Goal: Task Accomplishment & Management: Complete application form

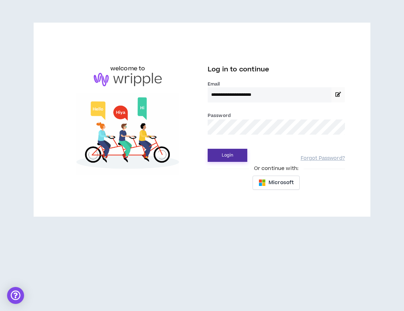
click at [228, 151] on button "Login" at bounding box center [228, 155] width 40 height 13
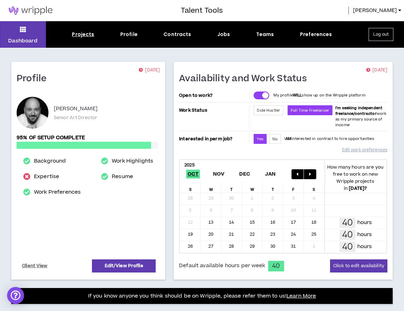
click at [88, 34] on div "Projects" at bounding box center [83, 34] width 22 height 7
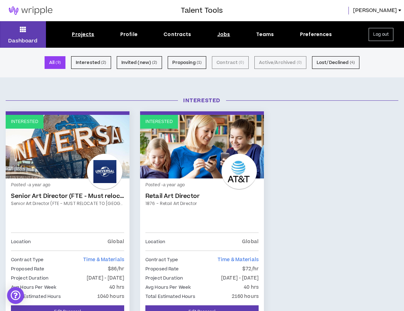
click at [223, 33] on div "Jobs" at bounding box center [223, 34] width 13 height 7
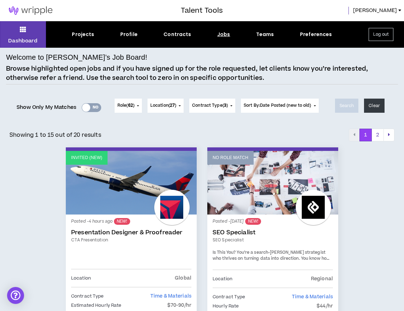
click at [116, 174] on link "Invited (new)" at bounding box center [131, 183] width 131 height 64
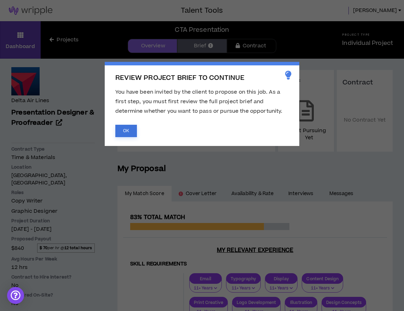
click at [126, 132] on button "OK" at bounding box center [126, 131] width 22 height 12
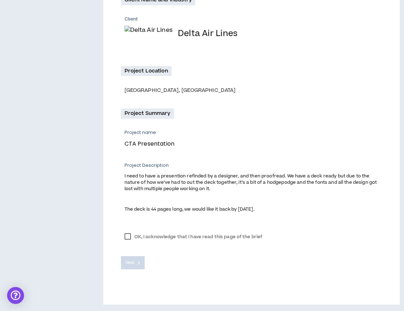
scroll to position [149, 0]
click at [126, 234] on label "OK, I acknowledge that I have read this page of the brief" at bounding box center [193, 237] width 145 height 11
click at [137, 260] on button "Next" at bounding box center [133, 263] width 24 height 13
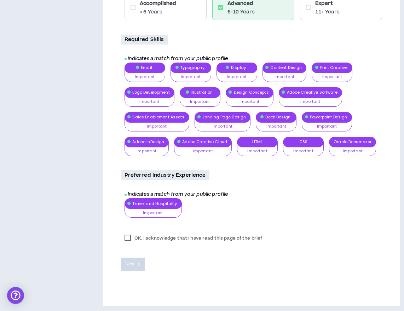
scroll to position [287, 0]
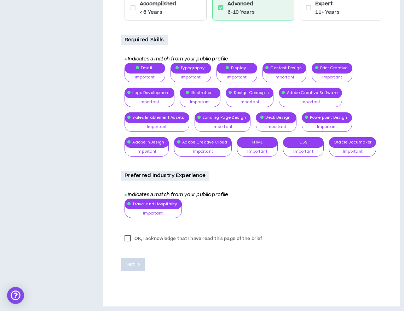
click at [128, 236] on label "OK, I acknowledge that I have read this page of the brief" at bounding box center [193, 238] width 145 height 11
click at [136, 264] on button "Next" at bounding box center [133, 264] width 24 height 13
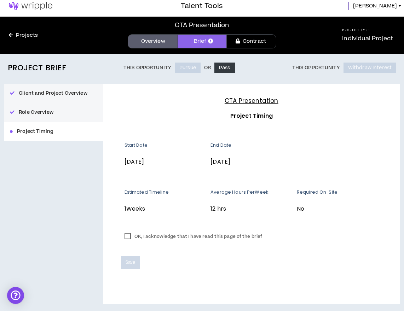
scroll to position [4, 0]
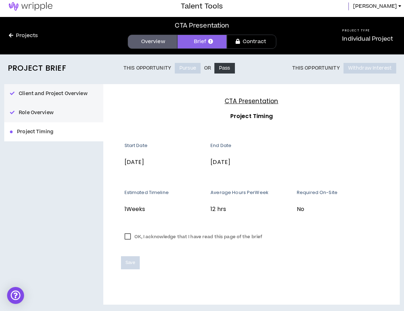
click at [128, 240] on label "OK, I acknowledge that I have read this page of the brief" at bounding box center [193, 237] width 145 height 11
click at [131, 261] on span "Save" at bounding box center [131, 262] width 10 height 7
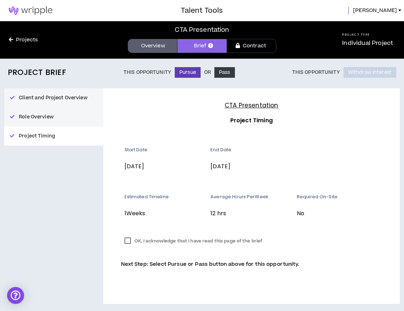
scroll to position [0, 0]
click at [323, 153] on div at bounding box center [339, 163] width 85 height 33
click at [186, 75] on button "Pursue" at bounding box center [188, 72] width 26 height 11
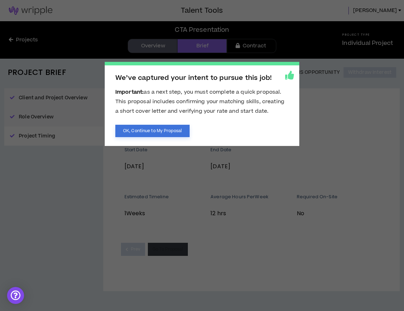
click at [139, 132] on button "OK, Continue to My Proposal" at bounding box center [152, 131] width 74 height 12
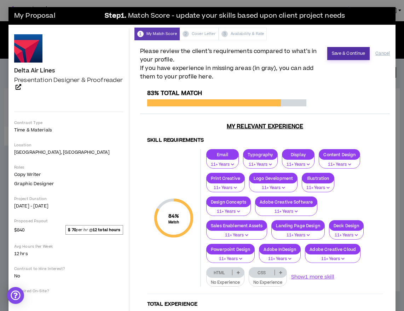
scroll to position [-1, 0]
click at [345, 59] on button "Save & Continue" at bounding box center [348, 53] width 43 height 13
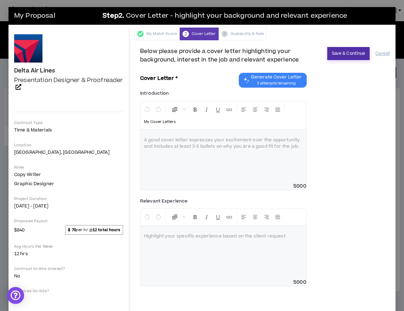
scroll to position [0, 0]
click at [355, 52] on button "Save & Continue" at bounding box center [348, 53] width 43 height 13
click at [249, 163] on div at bounding box center [223, 156] width 166 height 53
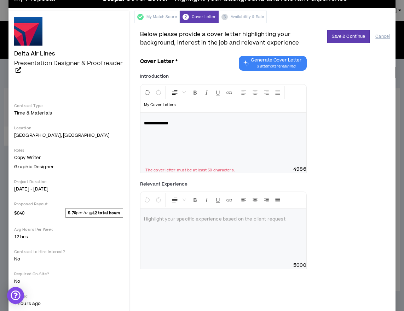
scroll to position [25, 0]
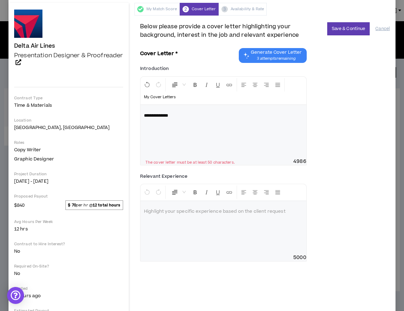
click at [239, 235] on div at bounding box center [223, 227] width 166 height 53
click at [348, 29] on button "Save & Continue" at bounding box center [348, 28] width 43 height 13
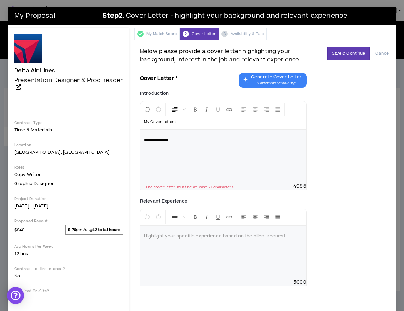
scroll to position [0, 0]
click at [204, 148] on div "**********" at bounding box center [223, 156] width 166 height 53
drag, startPoint x: 183, startPoint y: 145, endPoint x: 143, endPoint y: 131, distance: 42.2
click at [143, 131] on div "**********" at bounding box center [223, 156] width 166 height 53
click at [185, 141] on p "**********" at bounding box center [223, 140] width 159 height 7
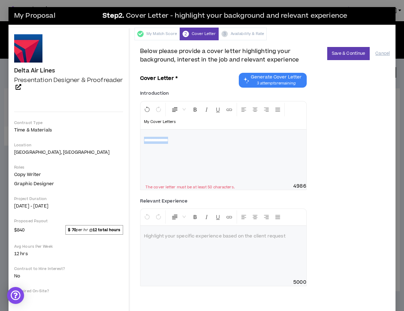
drag, startPoint x: 185, startPoint y: 141, endPoint x: 136, endPoint y: 130, distance: 49.9
click at [137, 130] on div "**********" at bounding box center [264, 199] width 261 height 319
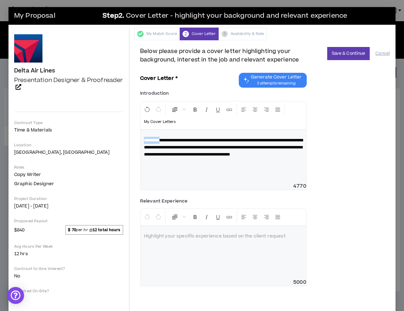
drag, startPoint x: 165, startPoint y: 139, endPoint x: 119, endPoint y: 135, distance: 46.4
click at [119, 135] on div "Delta Air Lines Presentation Designer & Proofreader Hide Details Contract Type …" at bounding box center [201, 194] width 387 height 332
drag, startPoint x: 231, startPoint y: 146, endPoint x: 271, endPoint y: 146, distance: 39.6
click at [271, 146] on span "**********" at bounding box center [223, 147] width 159 height 18
click at [146, 153] on span "**********" at bounding box center [223, 147] width 159 height 18
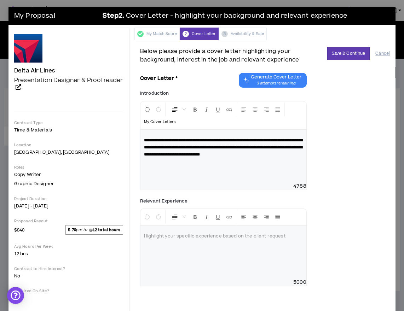
click at [204, 158] on p "**********" at bounding box center [223, 147] width 159 height 21
click at [348, 54] on button "Save & Continue" at bounding box center [348, 53] width 43 height 13
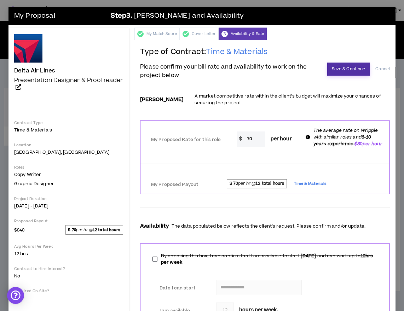
click at [346, 66] on button "Save & Continue" at bounding box center [348, 69] width 43 height 13
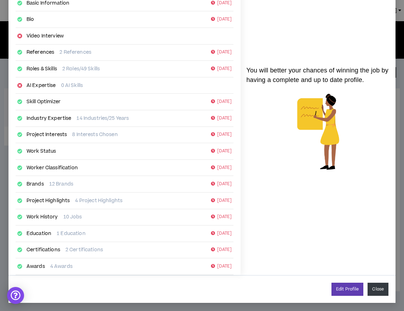
click at [375, 287] on button "Close" at bounding box center [377, 289] width 21 height 13
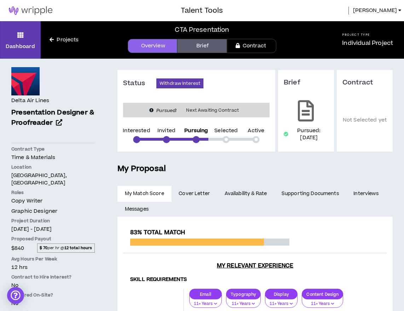
click at [198, 44] on link "Brief" at bounding box center [201, 46] width 49 height 14
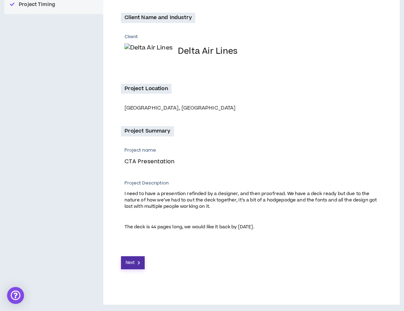
scroll to position [131, 0]
click at [137, 258] on button "Next" at bounding box center [133, 263] width 24 height 13
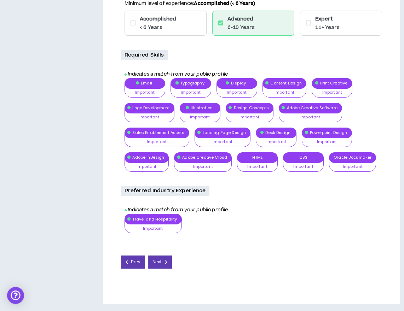
scroll to position [275, 0]
